Goal: Information Seeking & Learning: Understand process/instructions

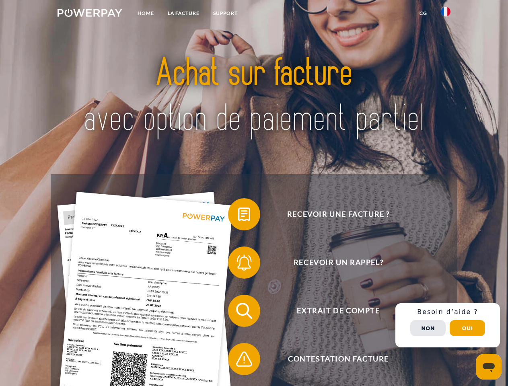
click at [90, 14] on img at bounding box center [90, 13] width 65 height 8
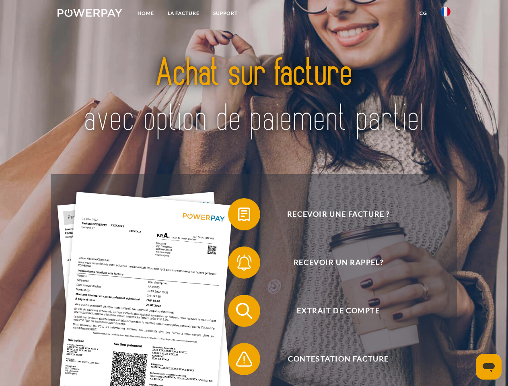
click at [446, 14] on img at bounding box center [446, 12] width 10 height 10
click at [423, 13] on link "CG" at bounding box center [423, 13] width 21 height 14
click at [238, 216] on span at bounding box center [232, 214] width 40 height 40
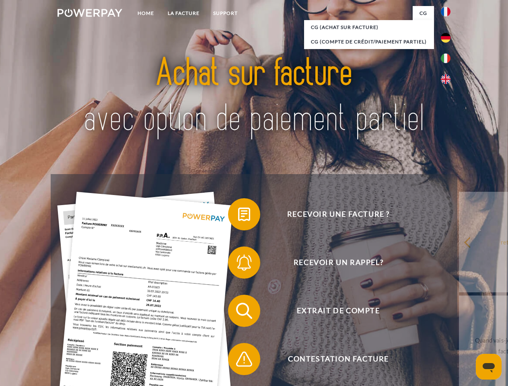
click at [238, 264] on span at bounding box center [232, 263] width 40 height 40
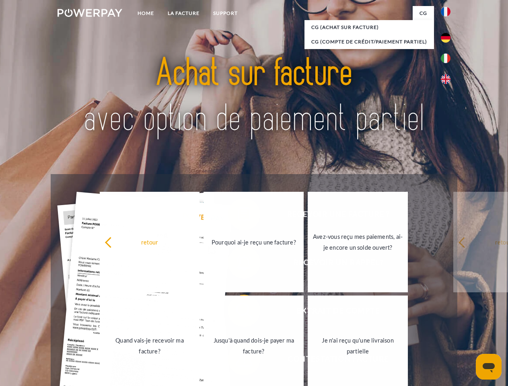
click at [238, 313] on link "Jusqu'à quand dois-je payer ma facture?" at bounding box center [254, 346] width 100 height 101
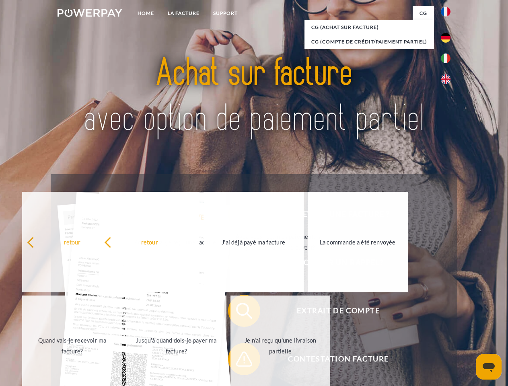
click at [238, 361] on link "Je n'ai reçu qu'une livraison partielle" at bounding box center [280, 346] width 100 height 101
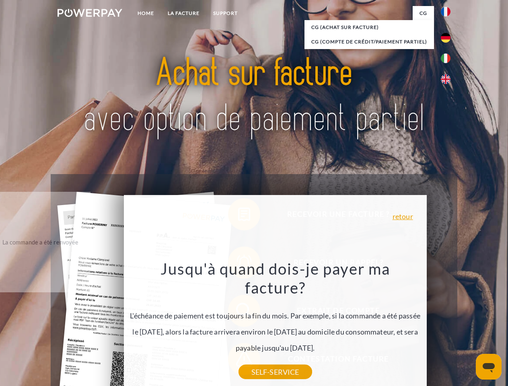
click at [448, 325] on div "Recevoir une facture ? Recevoir un rappel? Extrait de compte retour" at bounding box center [254, 335] width 406 height 322
click at [428, 327] on span "Extrait de compte" at bounding box center [338, 311] width 197 height 32
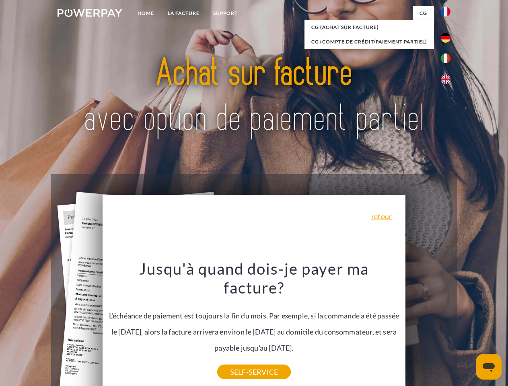
click at [467, 328] on header "Home LA FACTURE Support" at bounding box center [254, 277] width 508 height 555
